Goal: Obtain resource: Obtain resource

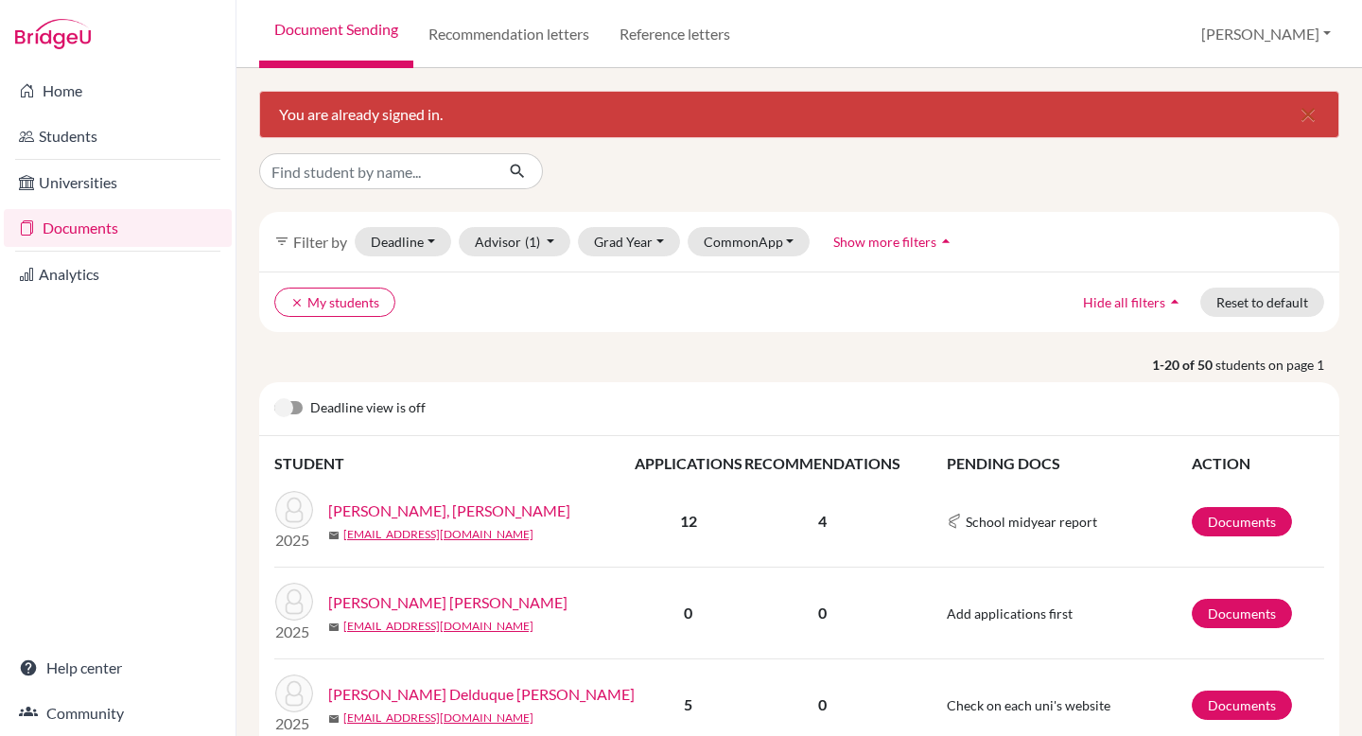
click at [453, 512] on link "[PERSON_NAME], [PERSON_NAME]" at bounding box center [449, 511] width 242 height 23
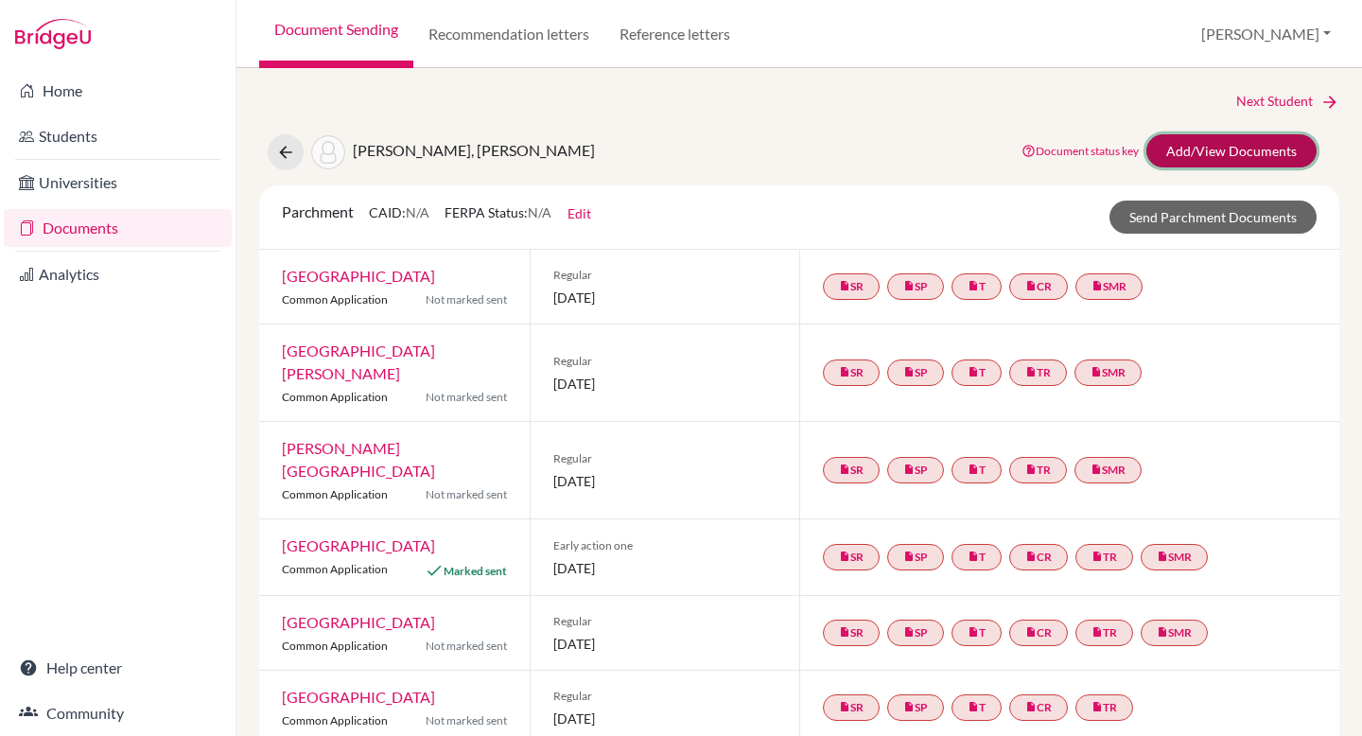
click at [1251, 151] on link "Add/View Documents" at bounding box center [1232, 150] width 170 height 33
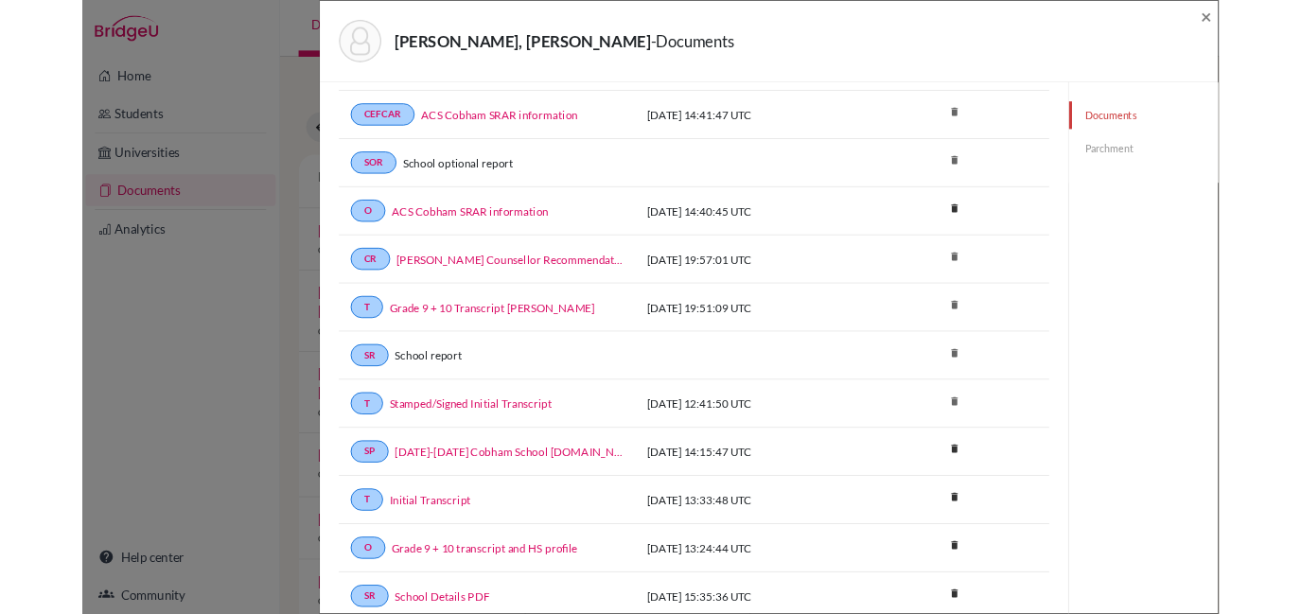
scroll to position [371, 0]
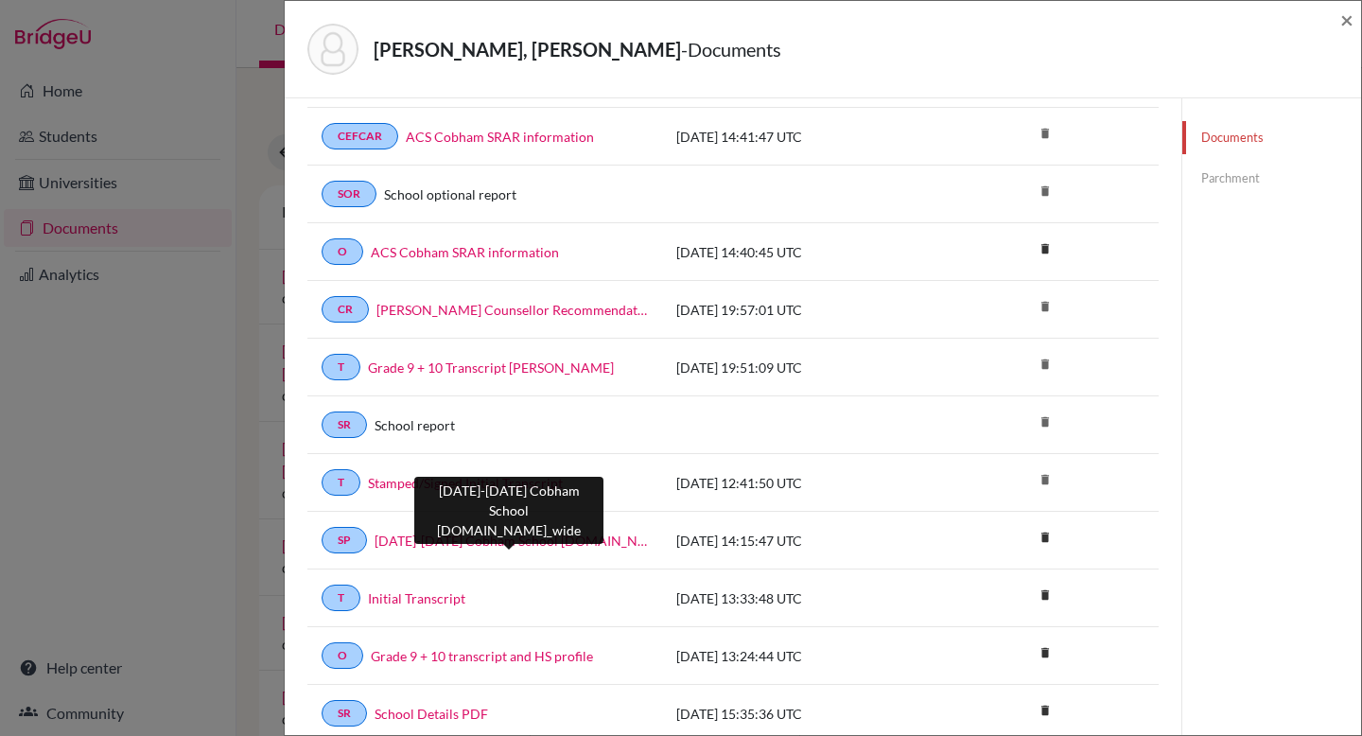
click at [560, 544] on link "2024-2025 Cobham School Profile.school_wide" at bounding box center [511, 541] width 273 height 20
